Goal: Navigation & Orientation: Find specific page/section

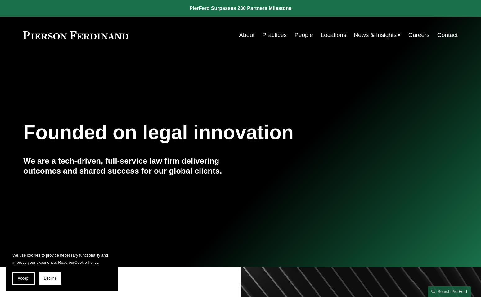
click at [325, 33] on link "Locations" at bounding box center [333, 35] width 25 height 12
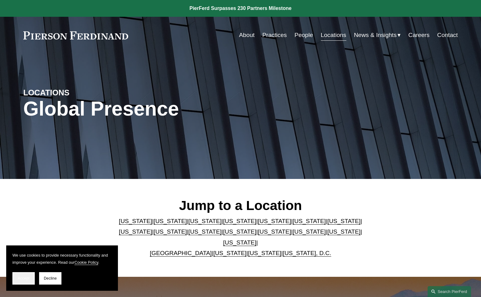
click at [24, 278] on span "Accept" at bounding box center [24, 278] width 12 height 4
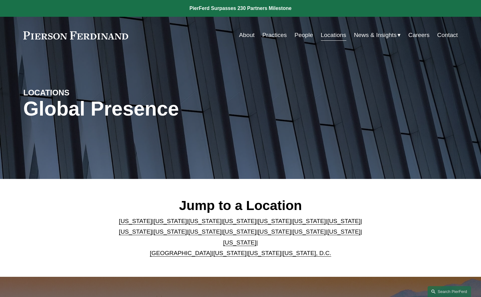
click at [188, 224] on link "Colorado" at bounding box center [204, 221] width 33 height 7
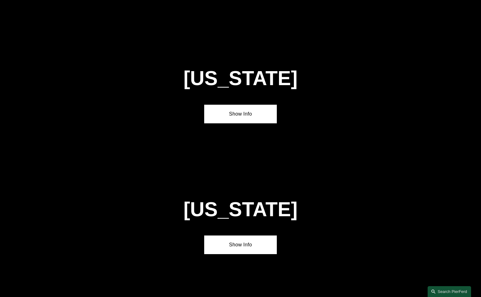
scroll to position [538, 0]
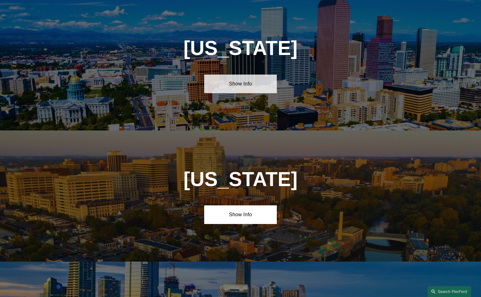
click at [221, 84] on link "Show Info" at bounding box center [240, 83] width 72 height 19
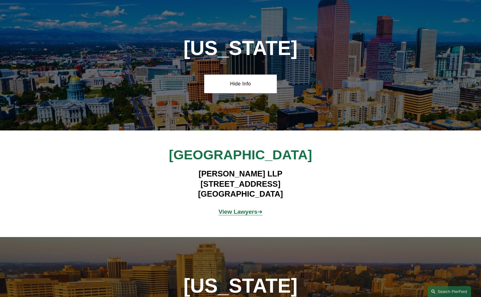
click at [256, 212] on strong "View Lawyers" at bounding box center [238, 211] width 39 height 7
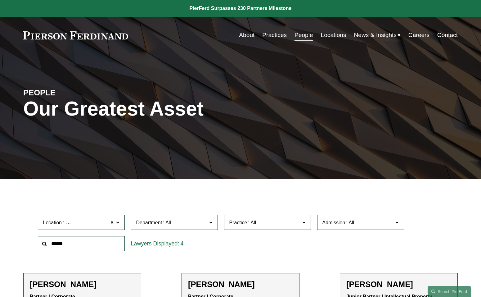
click at [271, 35] on link "Practices" at bounding box center [274, 35] width 25 height 12
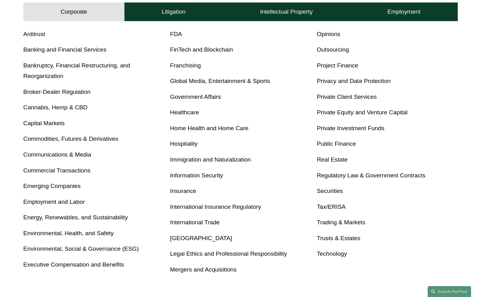
scroll to position [279, 0]
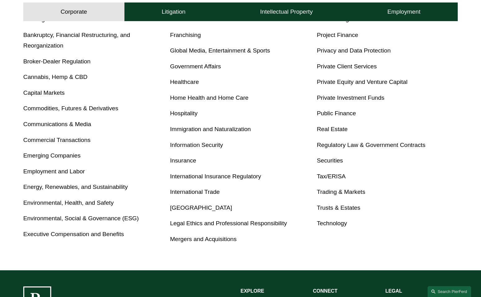
click at [189, 160] on link "Insurance" at bounding box center [183, 160] width 26 height 7
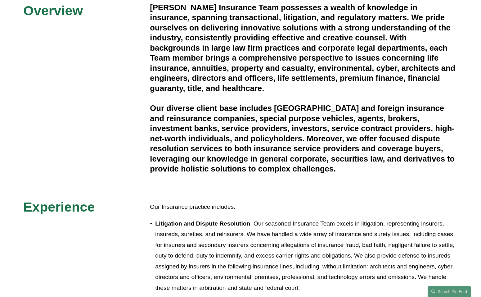
scroll to position [248, 0]
